Goal: Information Seeking & Learning: Learn about a topic

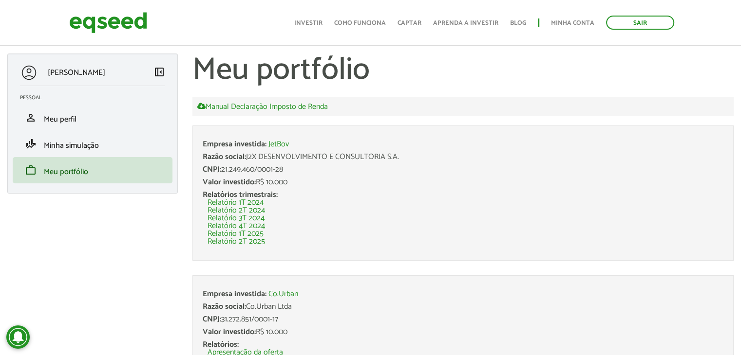
scroll to position [51, 0]
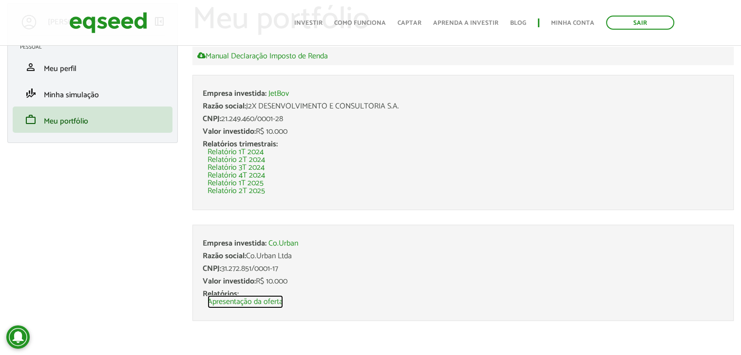
click at [252, 303] on link "Apresentação da oferta" at bounding box center [244, 302] width 75 height 8
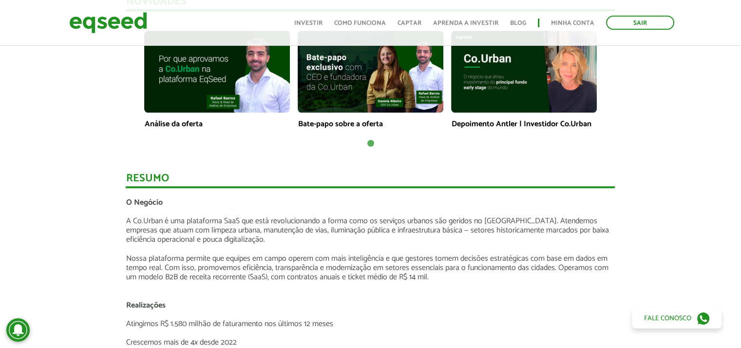
scroll to position [779, 0]
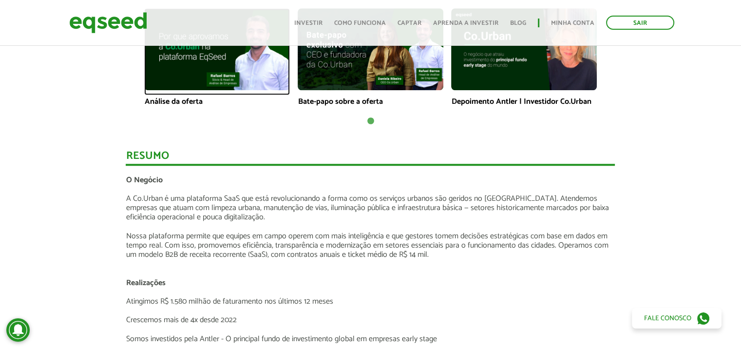
click at [186, 86] on img at bounding box center [217, 49] width 146 height 82
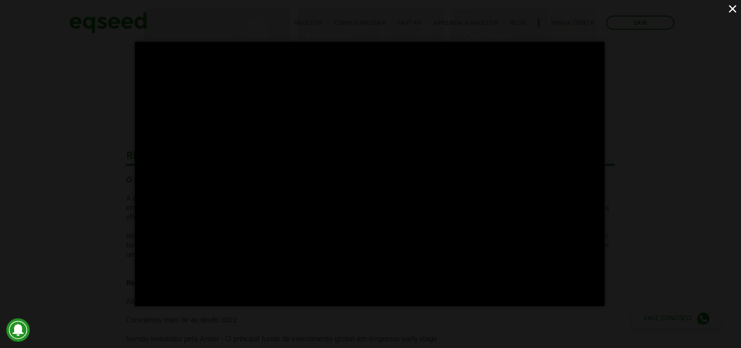
click at [64, 179] on div "×" at bounding box center [370, 174] width 741 height 348
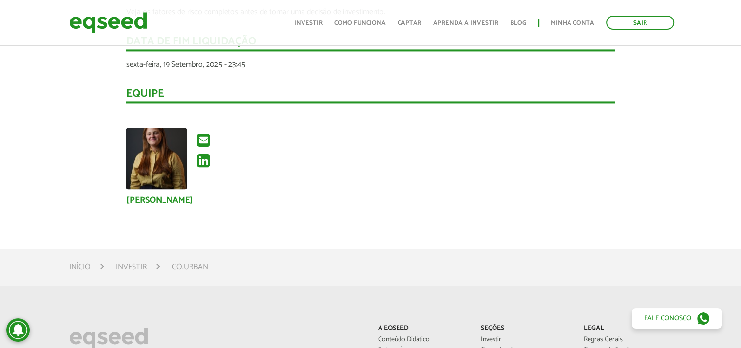
scroll to position [1558, 0]
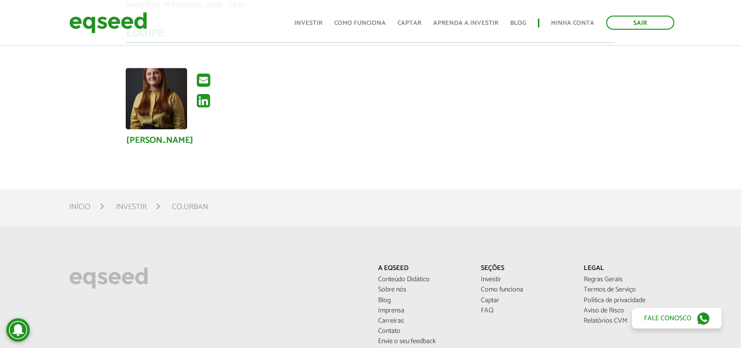
click at [202, 207] on li "Co.Urban" at bounding box center [190, 206] width 36 height 13
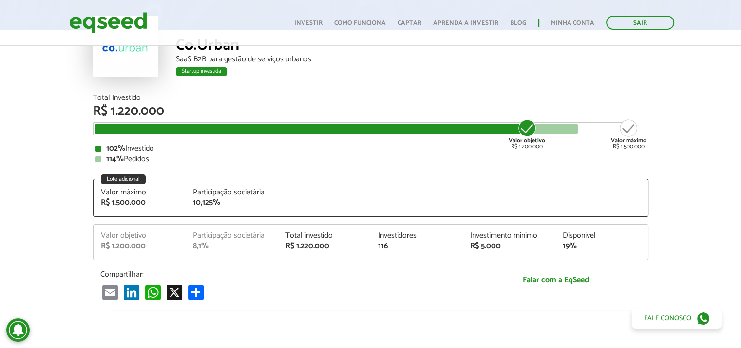
scroll to position [0, 0]
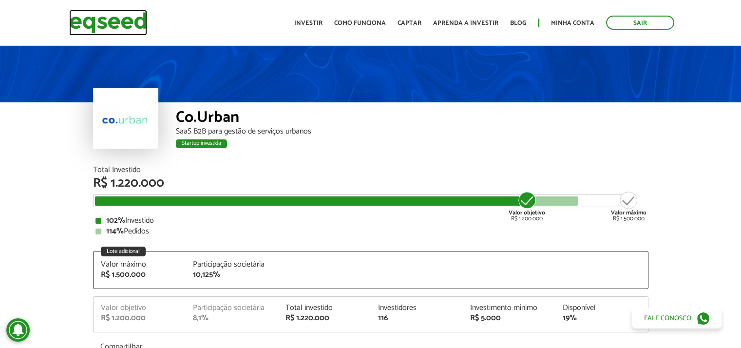
click at [97, 16] on img at bounding box center [108, 23] width 78 height 26
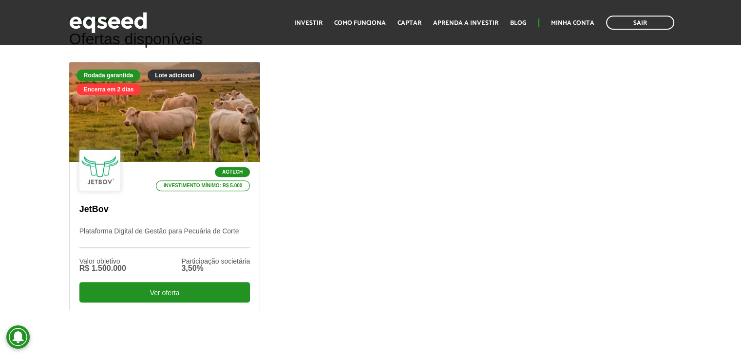
scroll to position [341, 0]
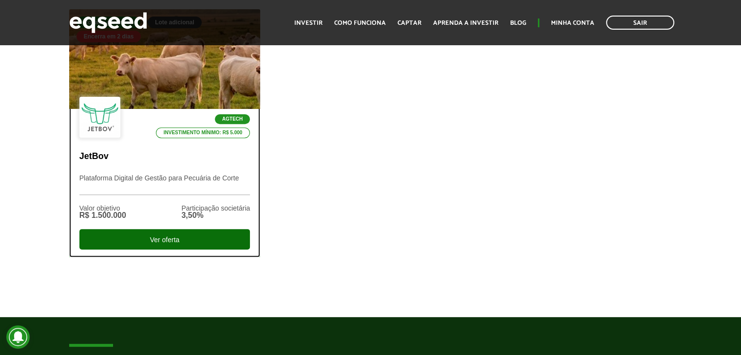
click at [193, 244] on div "Ver oferta" at bounding box center [164, 239] width 171 height 20
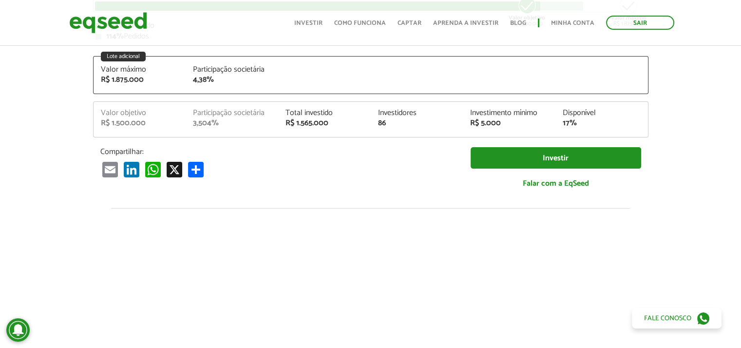
scroll to position [1063, 0]
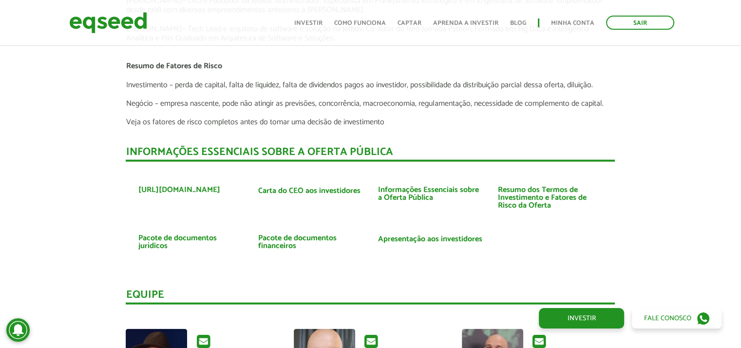
scroll to position [2183, 0]
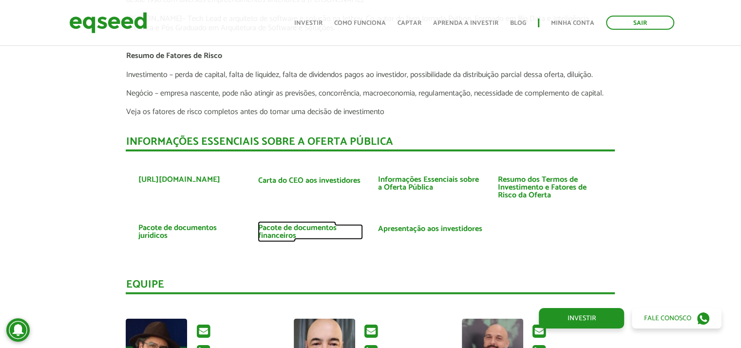
click at [290, 224] on link "Pacote de documentos financeiros" at bounding box center [310, 232] width 105 height 16
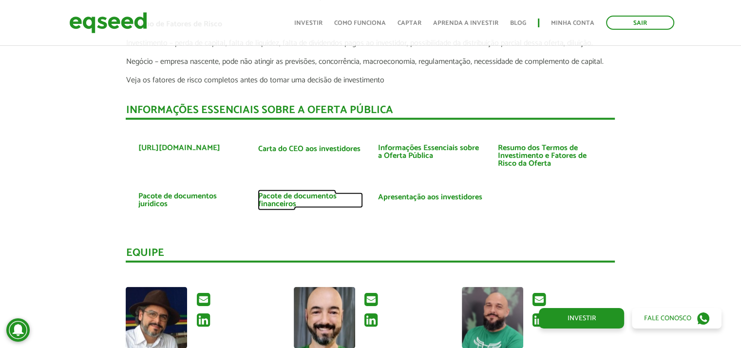
scroll to position [2232, 0]
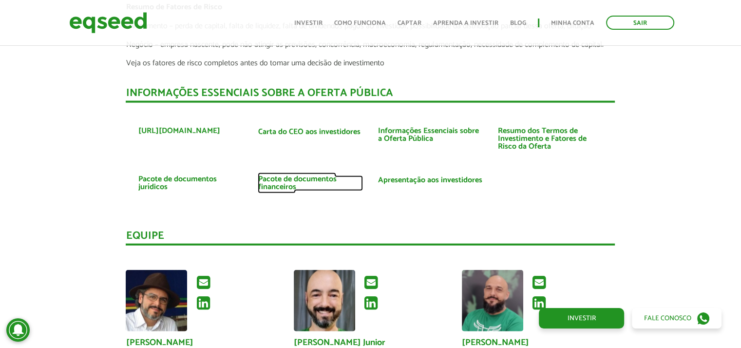
click at [306, 175] on link "Pacote de documentos financeiros" at bounding box center [310, 183] width 105 height 16
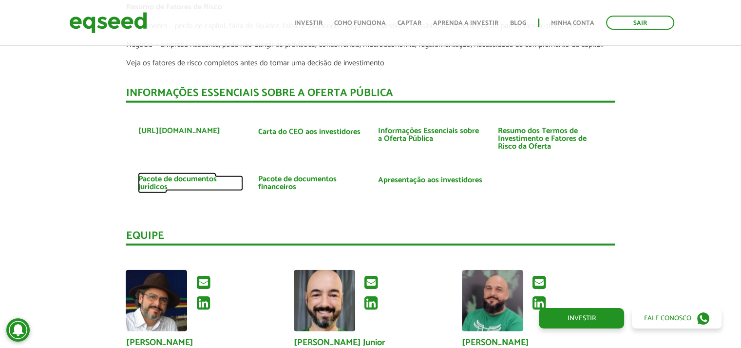
click at [158, 177] on link "Pacote de documentos jurídicos" at bounding box center [190, 183] width 105 height 16
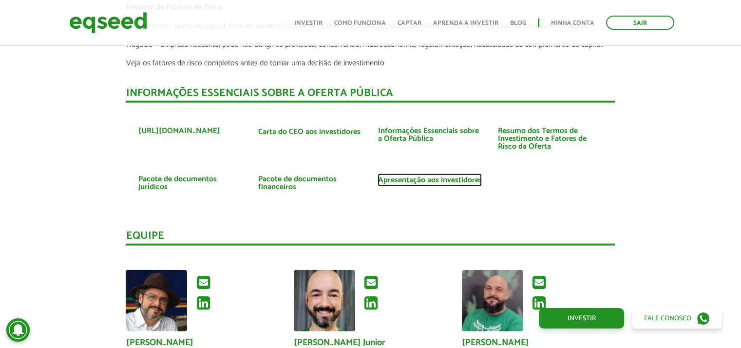
click at [423, 178] on link "Apresentação aos investidores" at bounding box center [429, 180] width 104 height 8
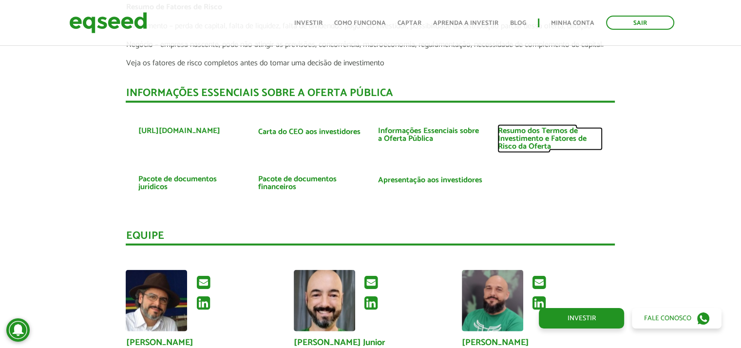
click at [514, 143] on link "Resumo dos Termos de Investimento e Fatores de Risco da Oferta" at bounding box center [549, 138] width 105 height 23
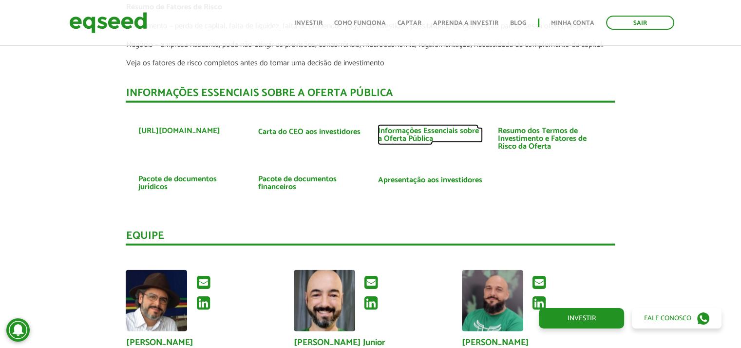
click at [401, 131] on link "Informações Essenciais sobre a Oferta Pública" at bounding box center [429, 135] width 105 height 16
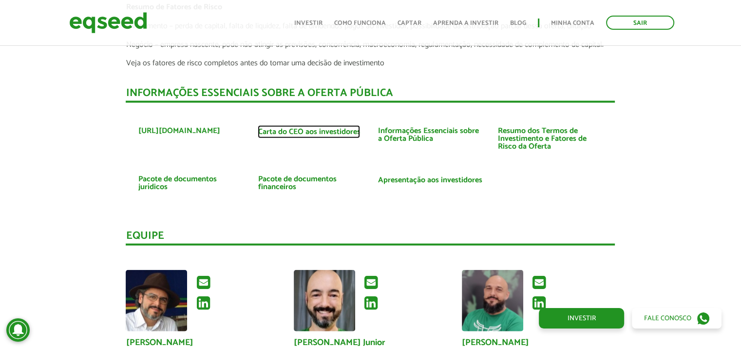
click at [314, 130] on link "Carta do CEO aos investidores" at bounding box center [309, 132] width 102 height 8
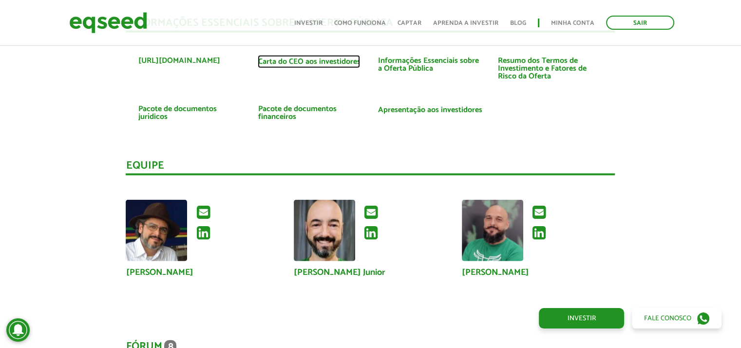
scroll to position [2281, 0]
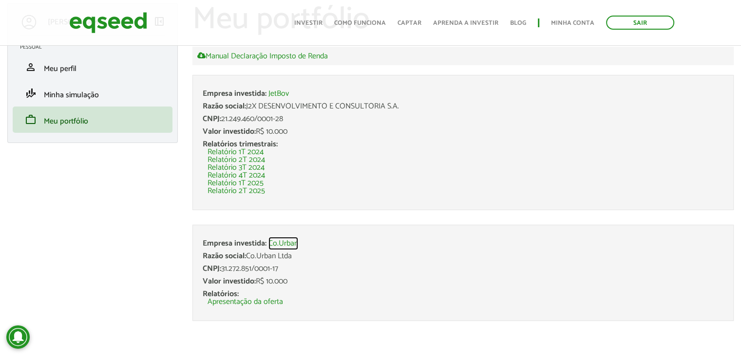
click at [287, 240] on link "Co.Urban" at bounding box center [283, 244] width 30 height 8
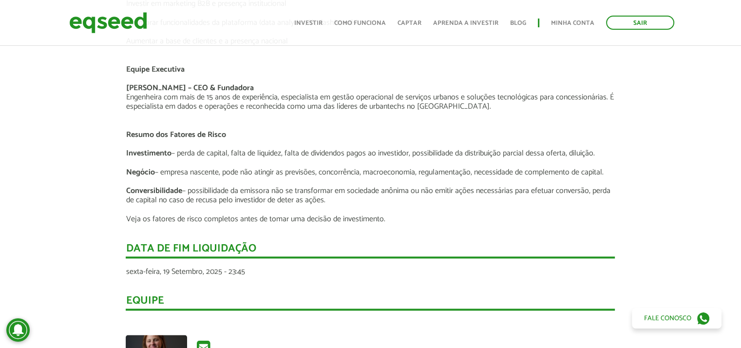
scroll to position [1315, 0]
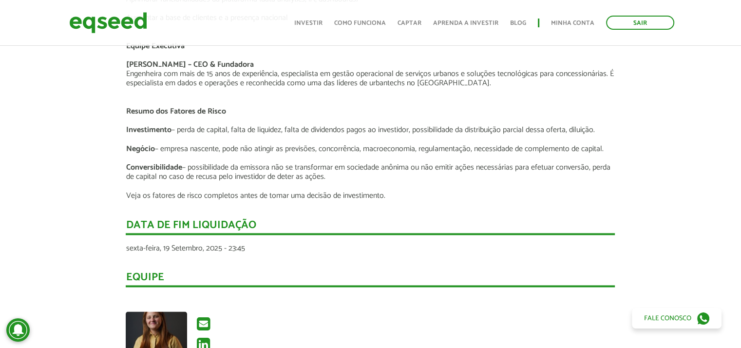
click at [203, 220] on div "Data de fim liquidação :" at bounding box center [370, 227] width 489 height 15
drag, startPoint x: 136, startPoint y: 221, endPoint x: 171, endPoint y: 221, distance: 34.6
click at [140, 221] on div "Data de fim liquidação :" at bounding box center [370, 227] width 489 height 15
click at [171, 221] on div "Data de fim liquidação :" at bounding box center [370, 227] width 489 height 15
click at [143, 272] on div "Equipe" at bounding box center [370, 279] width 489 height 15
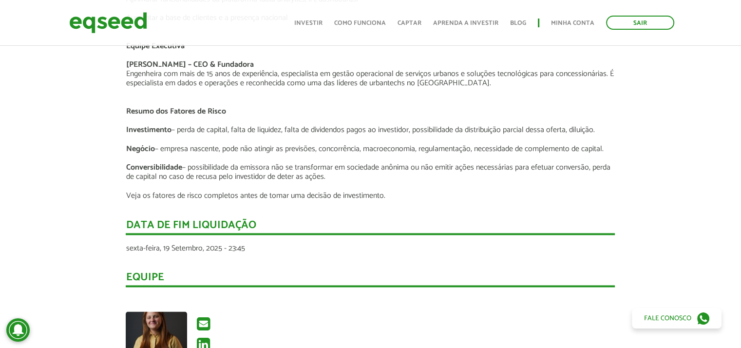
scroll to position [1509, 0]
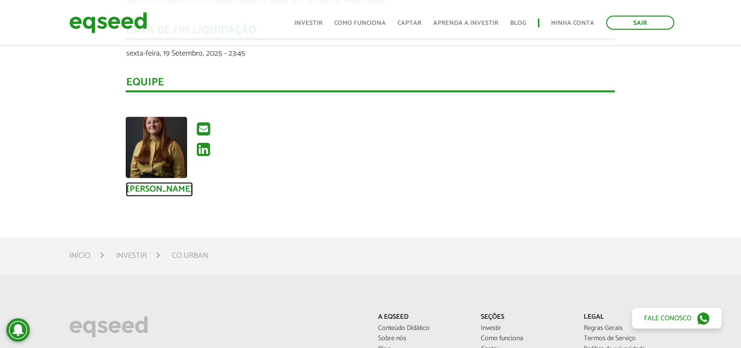
click at [155, 185] on link "Daniela Freitas Ribeiro" at bounding box center [159, 189] width 67 height 9
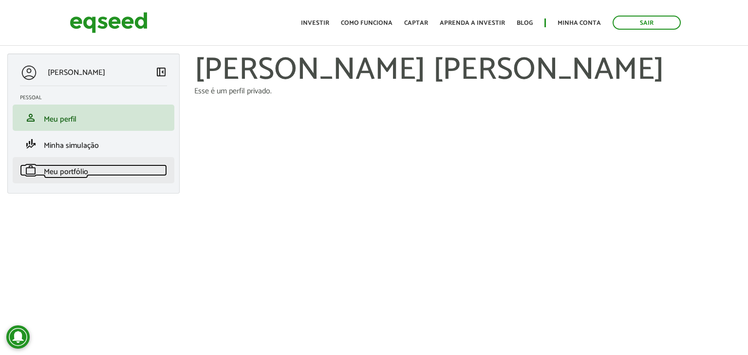
click at [70, 169] on span "Meu portfólio" at bounding box center [66, 172] width 44 height 13
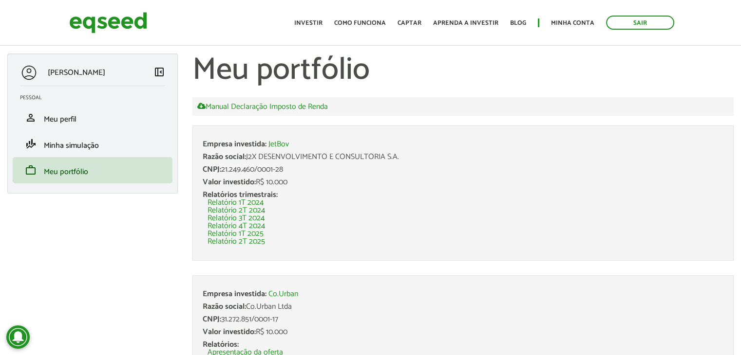
drag, startPoint x: 267, startPoint y: 143, endPoint x: 399, endPoint y: 151, distance: 132.7
click at [409, 149] on li "Empresa investida: JetBov Razão social: J2X DESENVOLVIMENTO E CONSULTORIA S.A. …" at bounding box center [462, 193] width 541 height 135
copy li "JetBov Razão social: J2X DESENVOLVIMENTO E CONSULTORIA S.A."
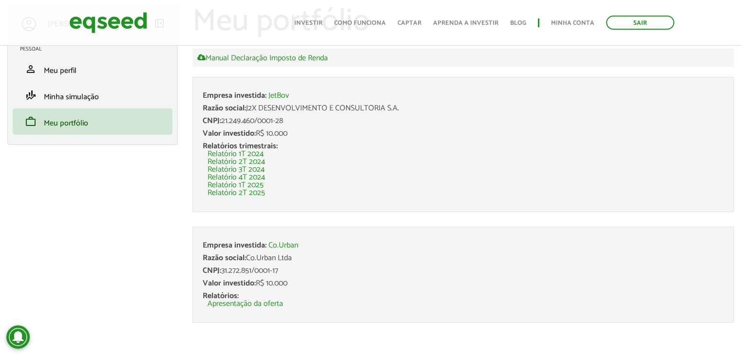
scroll to position [51, 0]
